Goal: Task Accomplishment & Management: Manage account settings

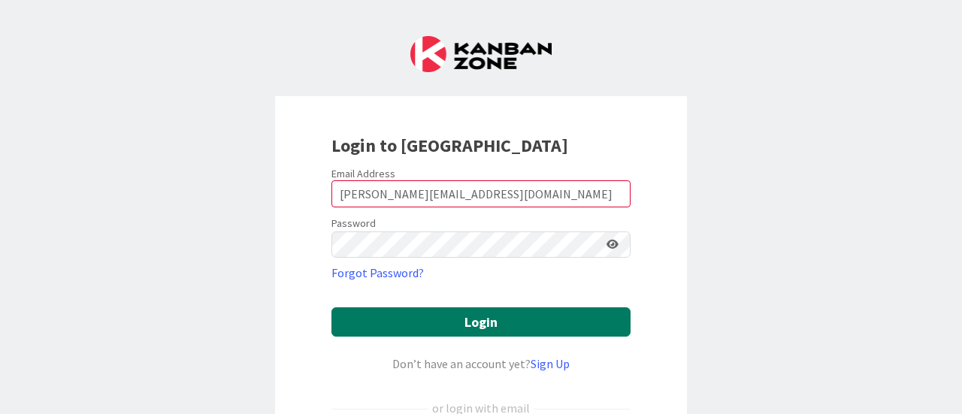
click at [472, 315] on button "Login" at bounding box center [480, 321] width 299 height 29
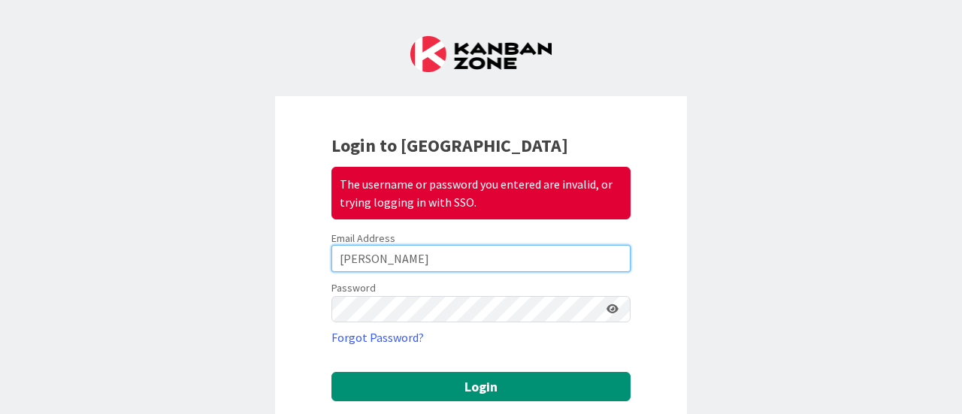
click at [507, 261] on input "[PERSON_NAME]" at bounding box center [480, 258] width 299 height 27
click at [507, 261] on input "Leon" at bounding box center [480, 258] width 299 height 27
type input "[PERSON_NAME][EMAIL_ADDRESS][DOMAIN_NAME]"
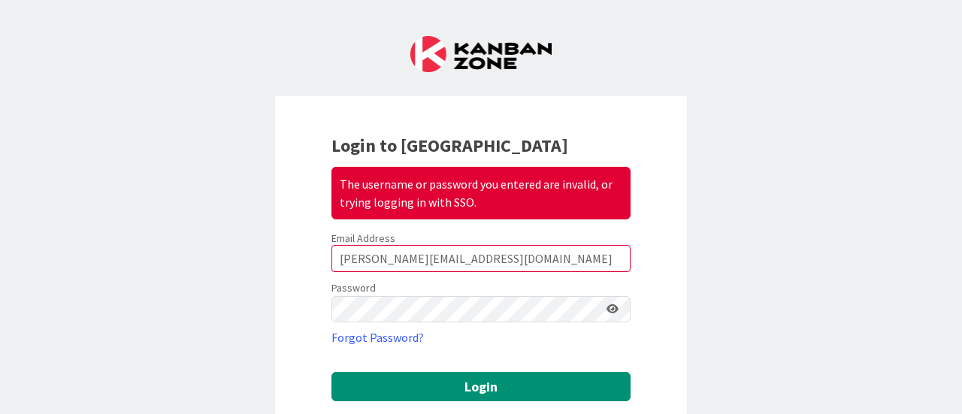
click at [607, 305] on icon at bounding box center [612, 309] width 12 height 11
click at [541, 367] on form "Email Address jessica_leon@demarillac.org Password Forgot Password? Login Don’t…" at bounding box center [480, 406] width 299 height 351
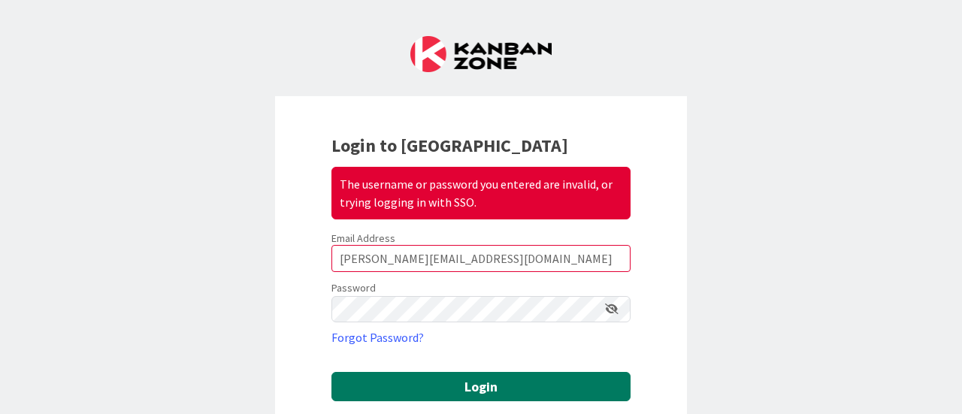
click at [535, 382] on button "Login" at bounding box center [480, 386] width 299 height 29
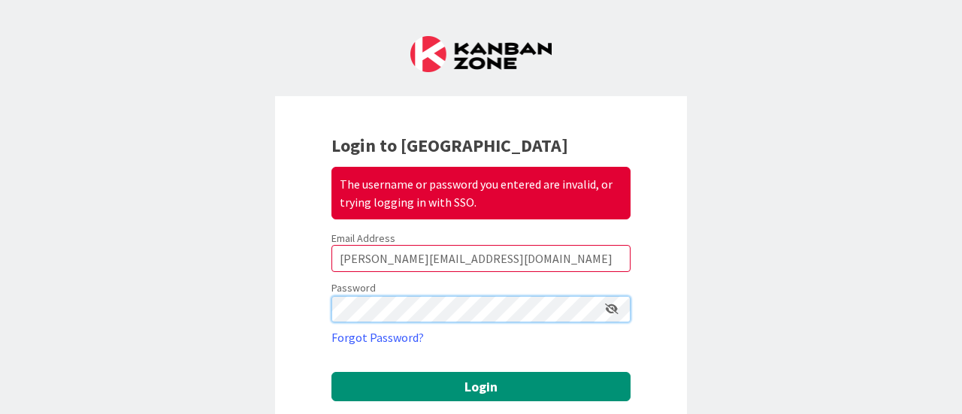
click at [331, 372] on button "Login" at bounding box center [480, 386] width 299 height 29
click at [394, 342] on link "Forgot Password?" at bounding box center [377, 337] width 92 height 18
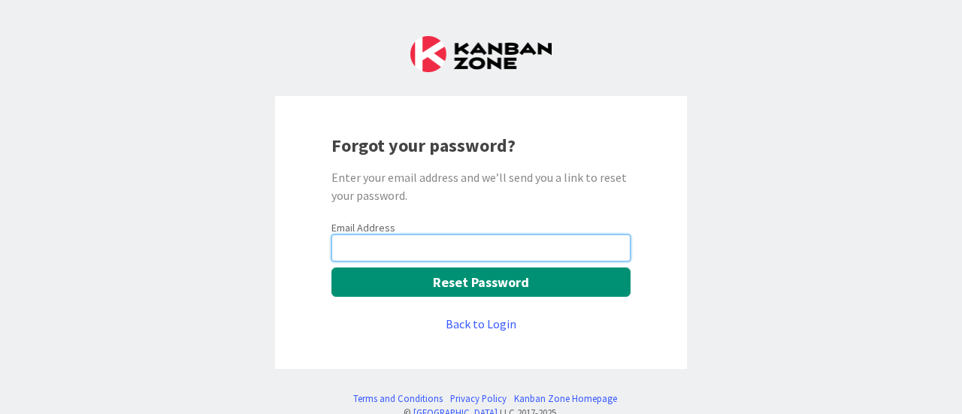
click at [448, 255] on input "email" at bounding box center [480, 247] width 299 height 27
type input "[PERSON_NAME][EMAIL_ADDRESS][DOMAIN_NAME]"
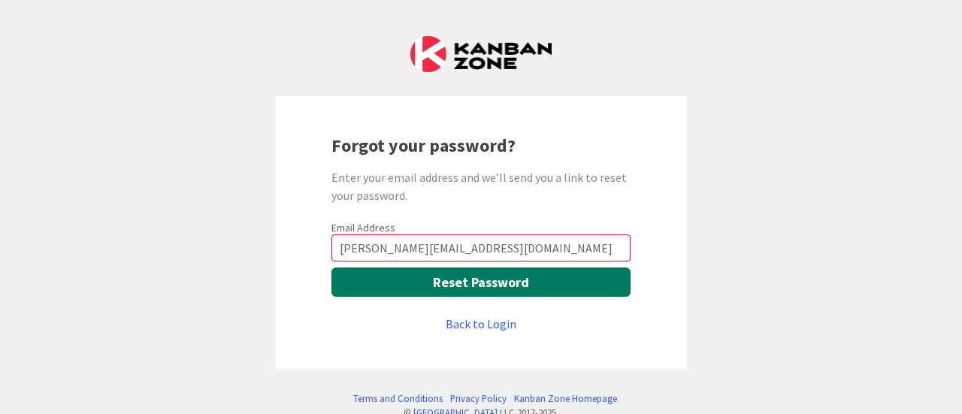
click at [451, 288] on button "Reset Password" at bounding box center [480, 281] width 299 height 29
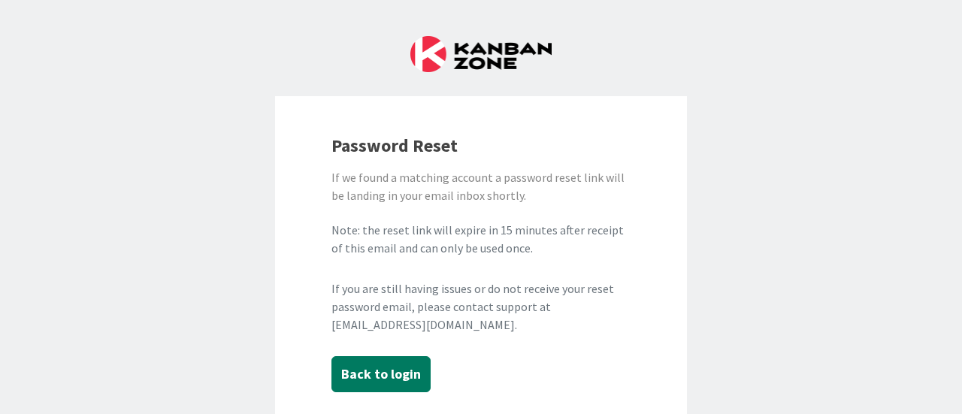
click at [373, 370] on button "Back to login" at bounding box center [380, 374] width 99 height 36
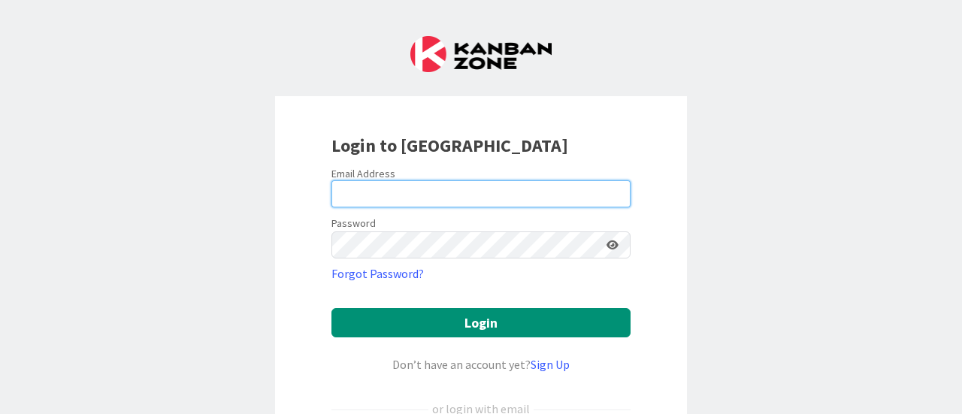
type input "[PERSON_NAME][EMAIL_ADDRESS][DOMAIN_NAME]"
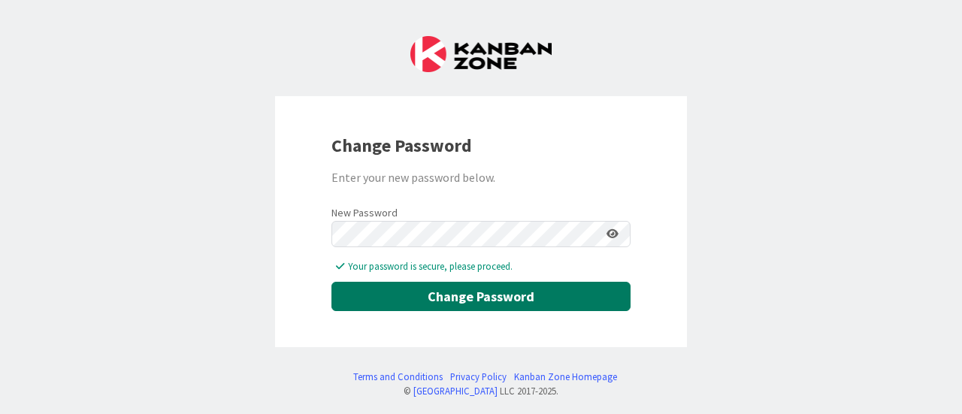
click at [382, 310] on button "Change Password" at bounding box center [480, 296] width 299 height 29
click at [392, 297] on button "Change Password" at bounding box center [480, 296] width 299 height 29
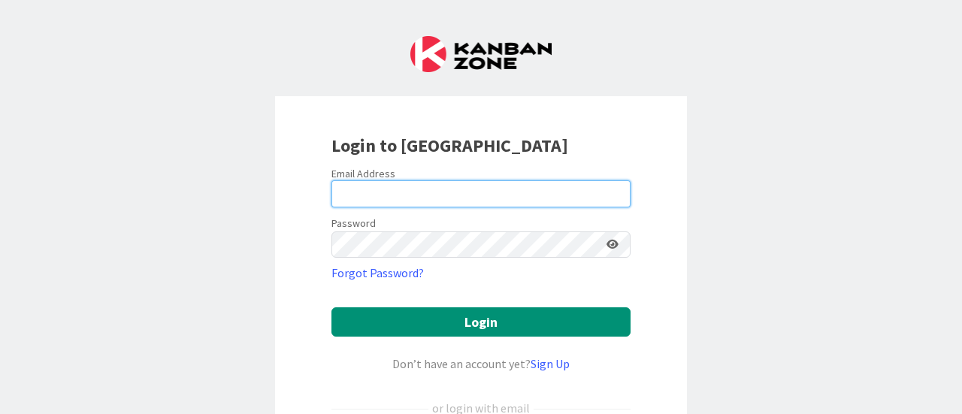
type input "[PERSON_NAME][EMAIL_ADDRESS][DOMAIN_NAME]"
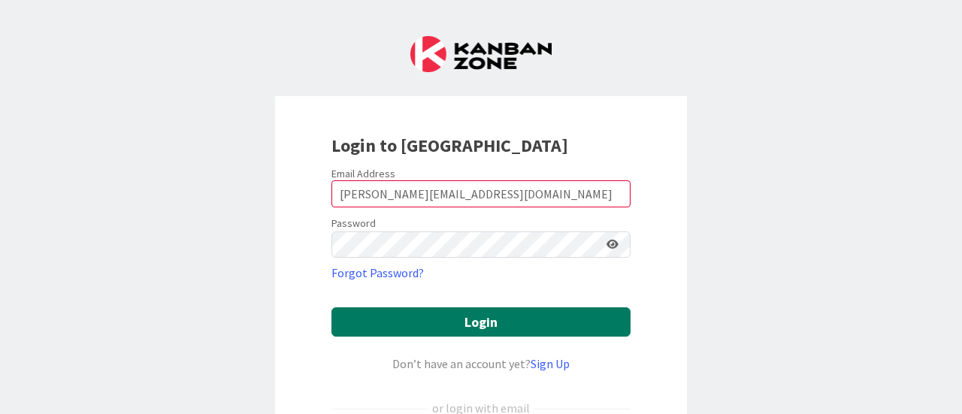
click at [460, 322] on button "Login" at bounding box center [480, 321] width 299 height 29
